Goal: Find specific page/section: Find specific page/section

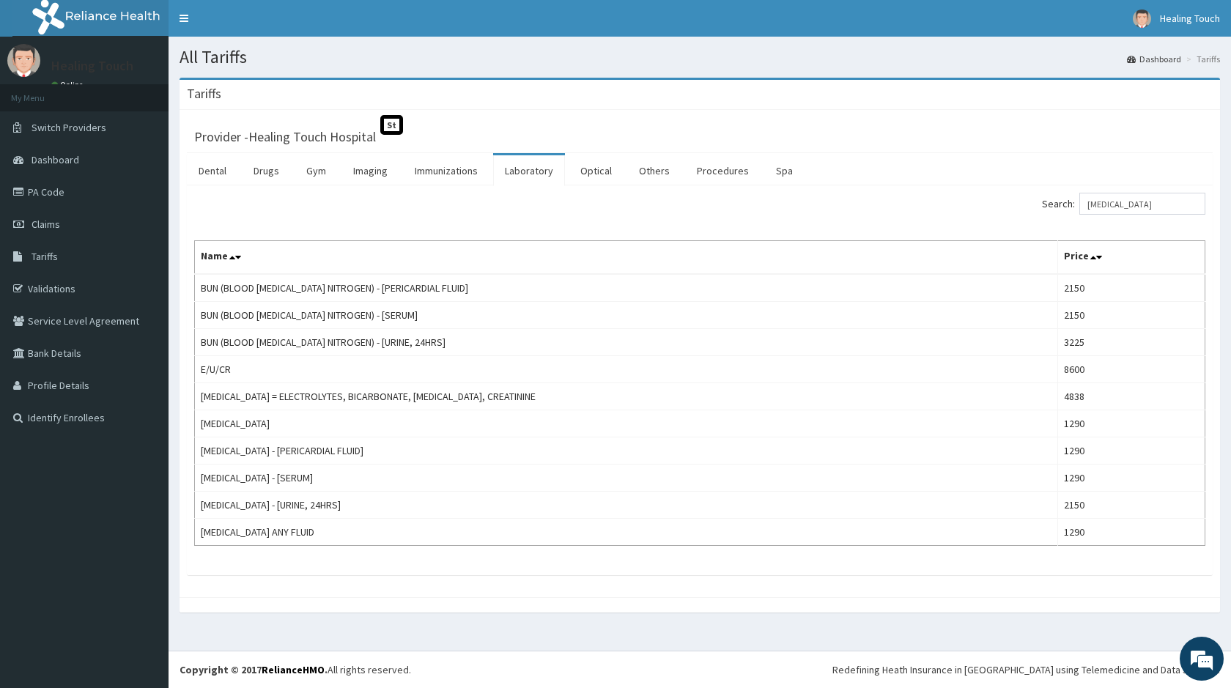
click at [45, 253] on span "Tariffs" at bounding box center [45, 256] width 26 height 13
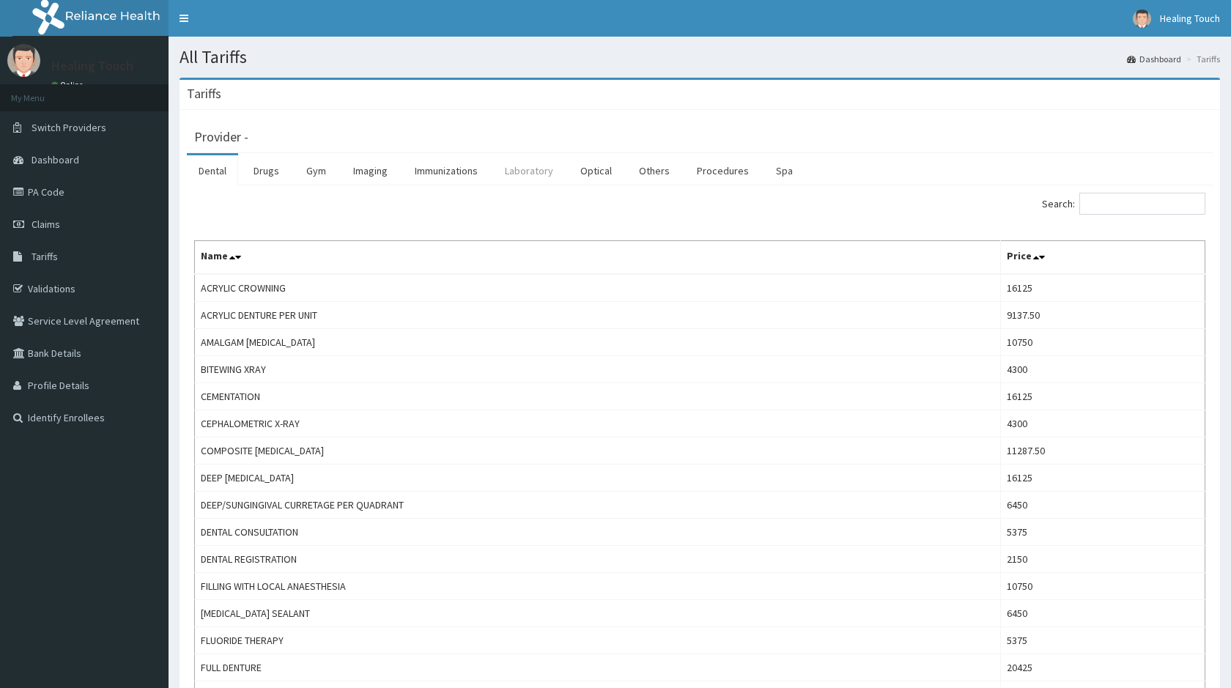
drag, startPoint x: 0, startPoint y: 0, endPoint x: 537, endPoint y: 171, distance: 563.5
click at [537, 171] on link "Laboratory" at bounding box center [529, 170] width 72 height 31
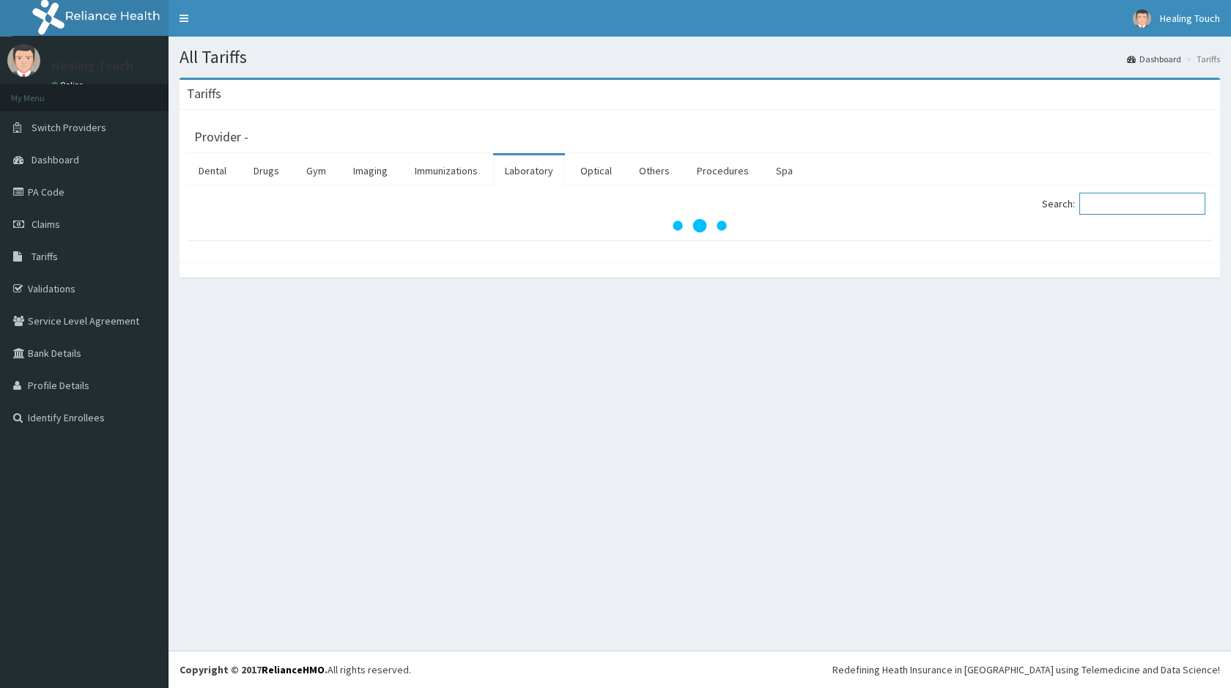
click at [1138, 201] on input "Search:" at bounding box center [1142, 204] width 126 height 22
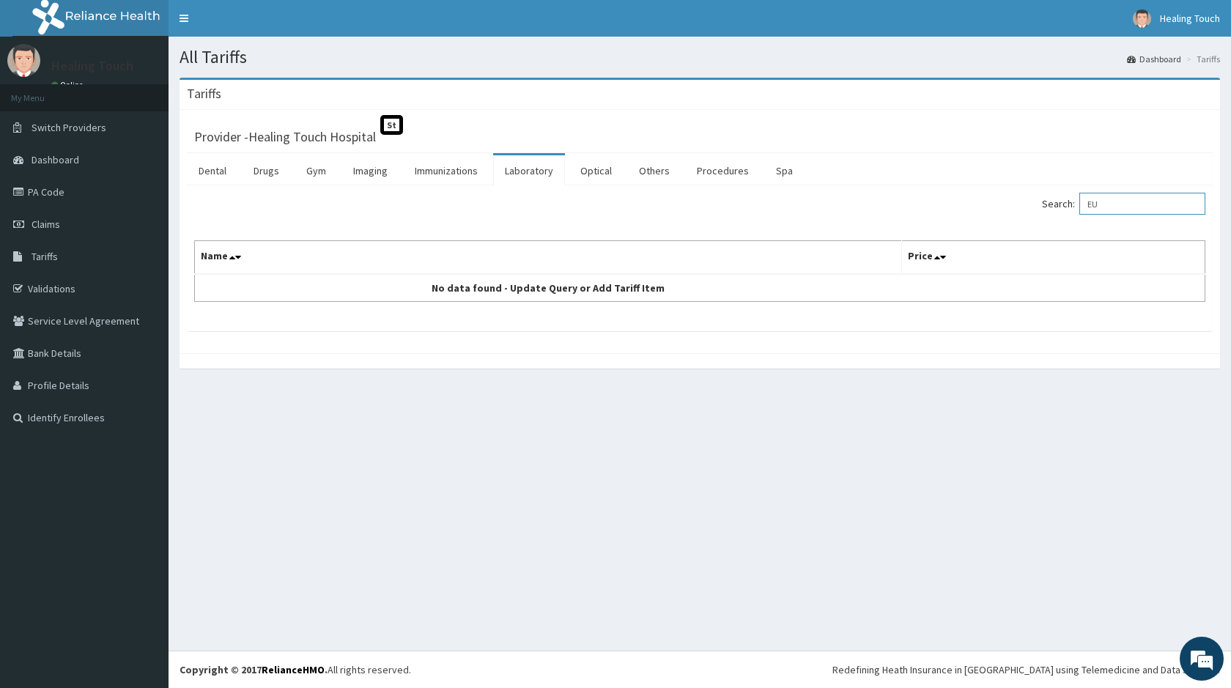
type input "E"
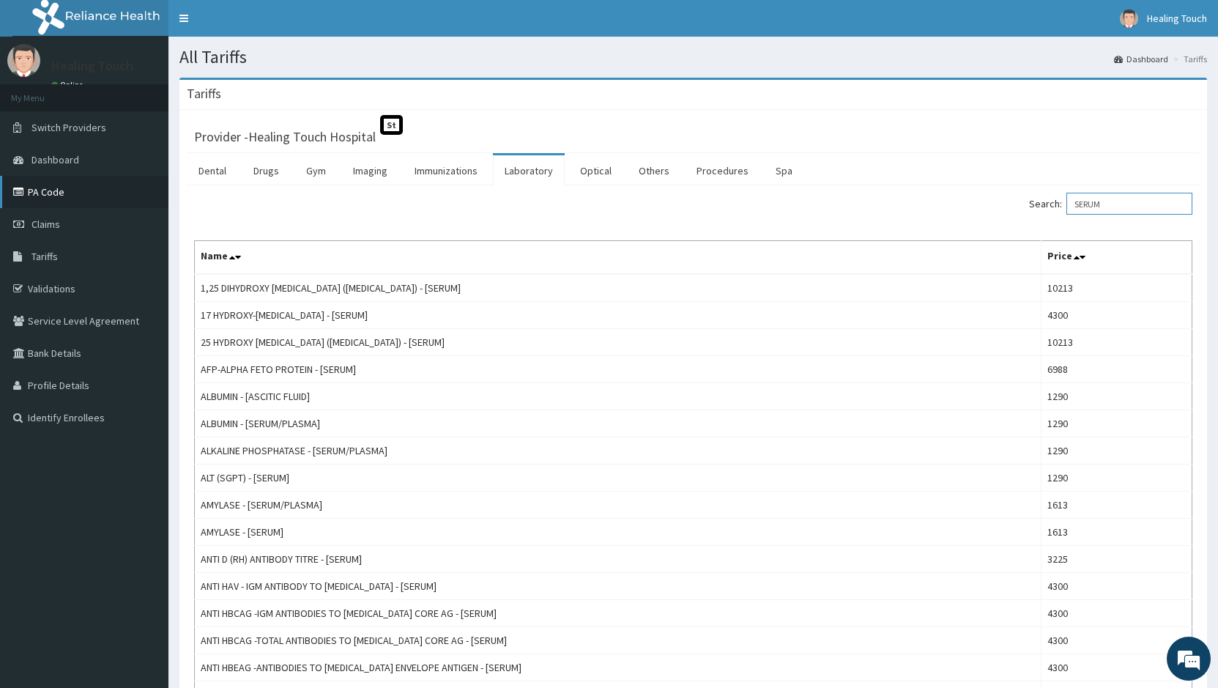
type input "SERUM"
click at [34, 196] on link "PA Code" at bounding box center [84, 192] width 168 height 32
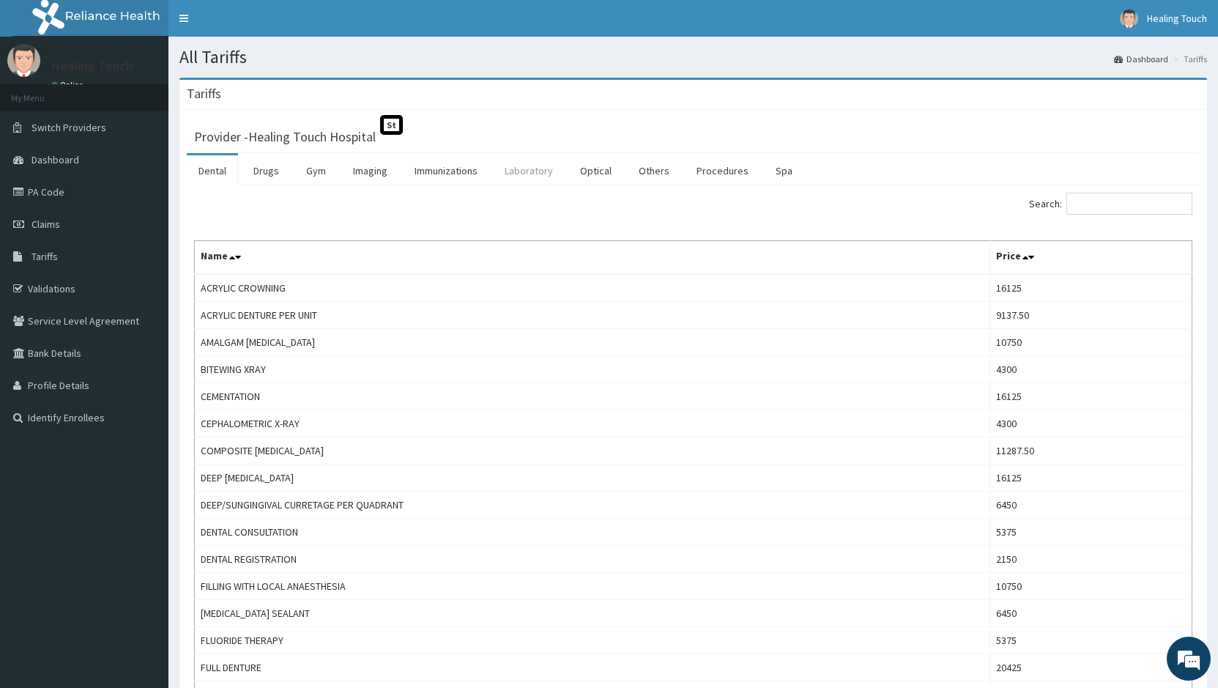
click at [527, 177] on link "Laboratory" at bounding box center [529, 170] width 72 height 31
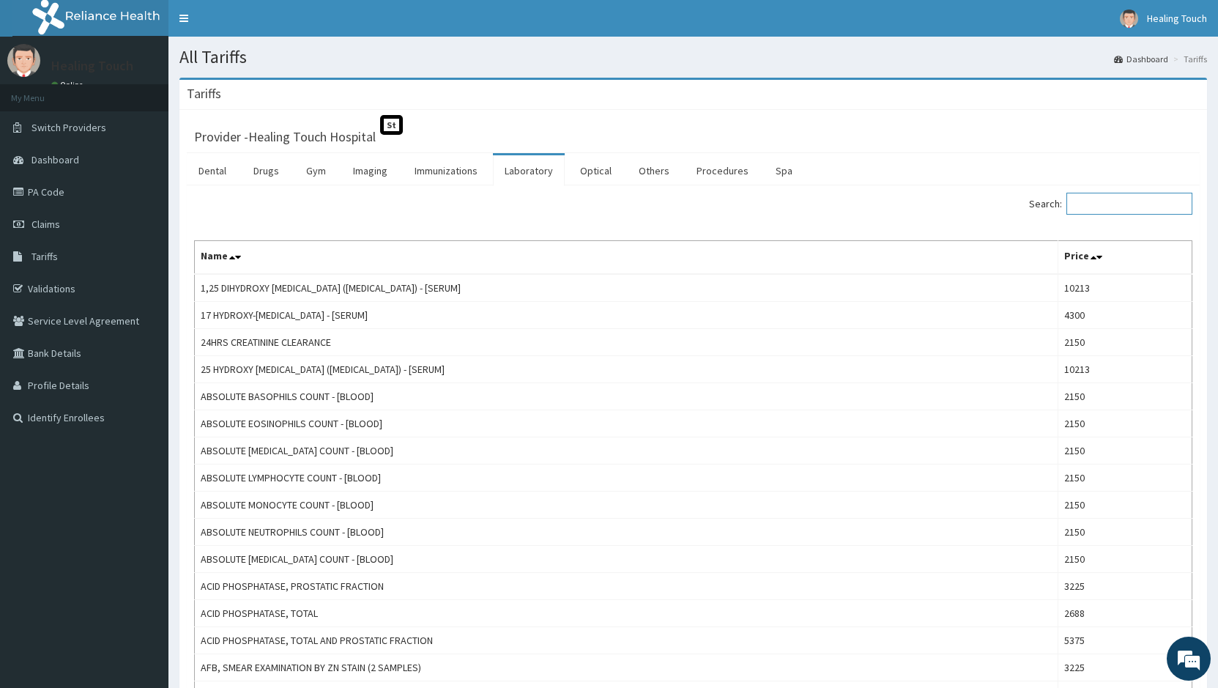
click at [1111, 193] on input "Search:" at bounding box center [1130, 204] width 126 height 22
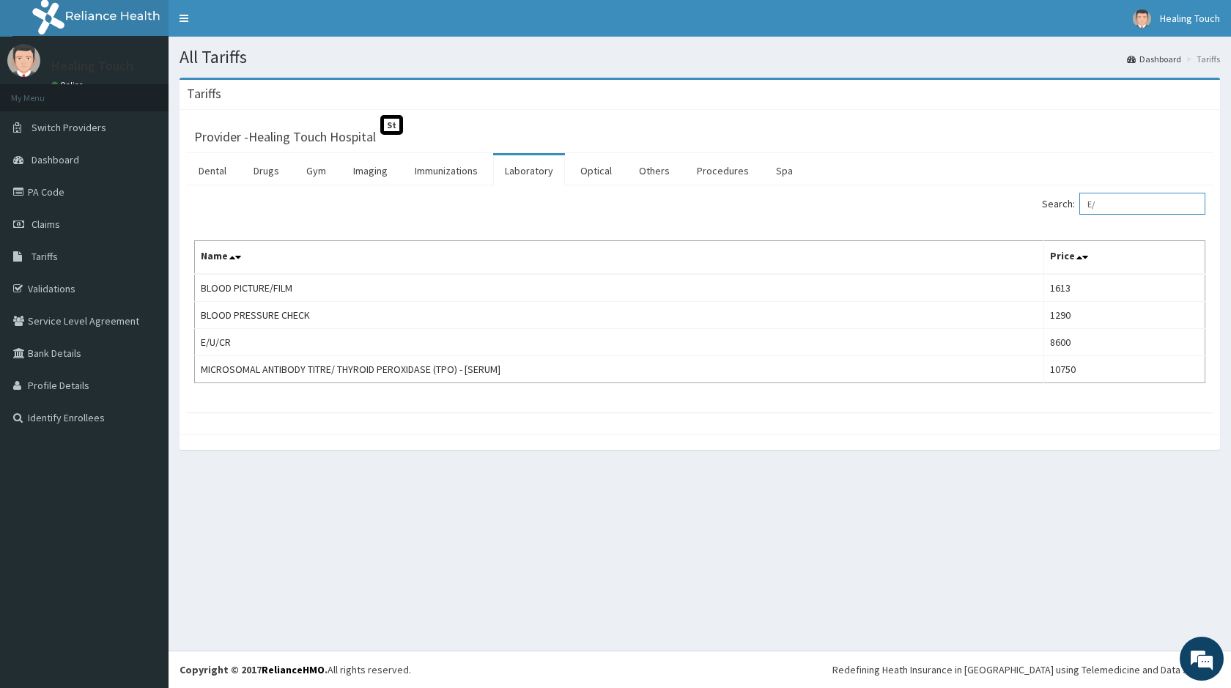
type input "E/"
